Goal: Task Accomplishment & Management: Manage account settings

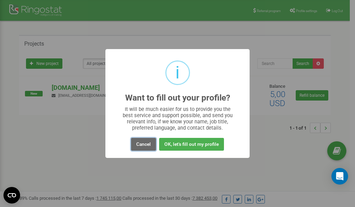
click at [147, 144] on button "Cancel" at bounding box center [143, 144] width 25 height 13
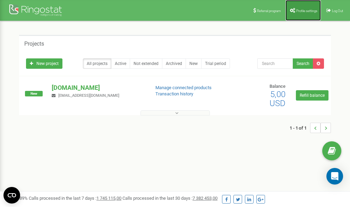
click at [304, 9] on span "Profile settings" at bounding box center [306, 11] width 21 height 4
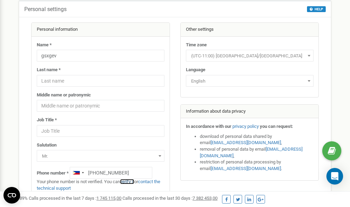
click at [131, 183] on link "verify it" at bounding box center [127, 181] width 14 height 5
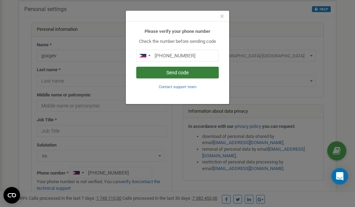
click at [187, 73] on button "Send code" at bounding box center [177, 73] width 82 height 12
